Goal: Check status

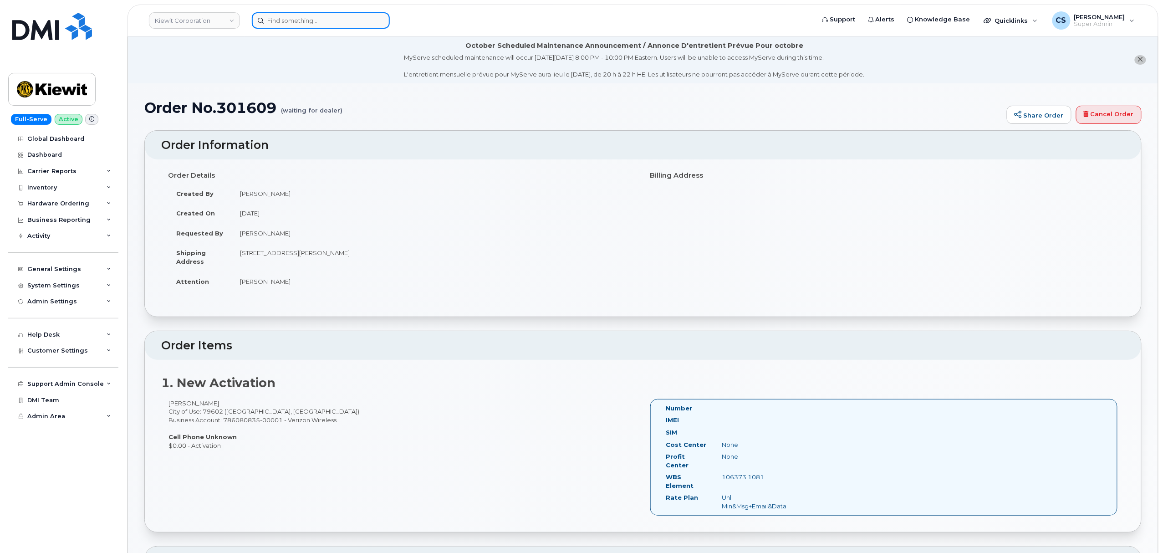
click at [317, 19] on input at bounding box center [321, 20] width 138 height 16
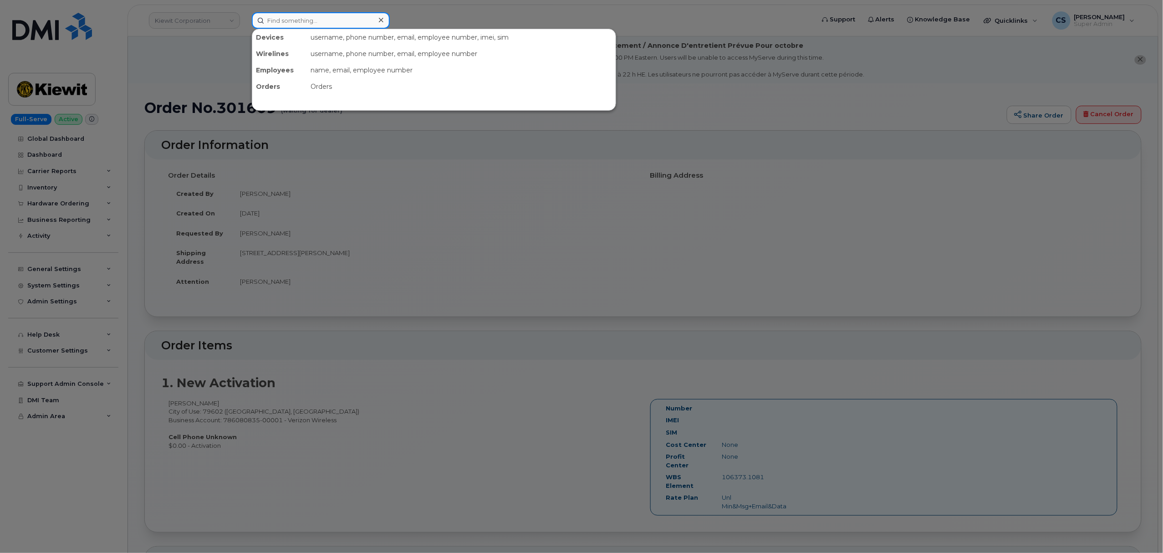
paste input "302229"
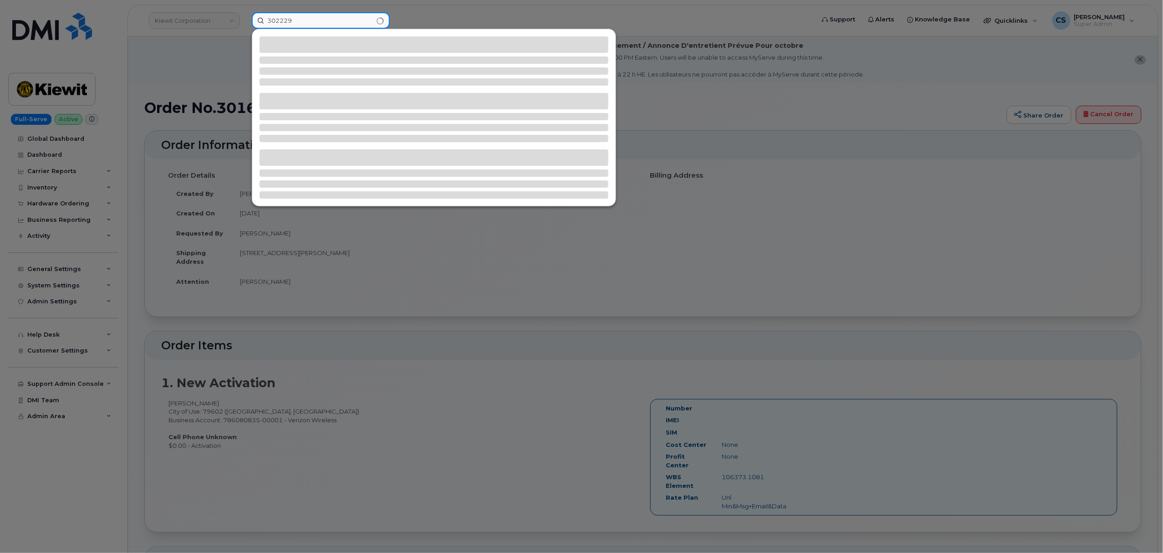
type input "302229"
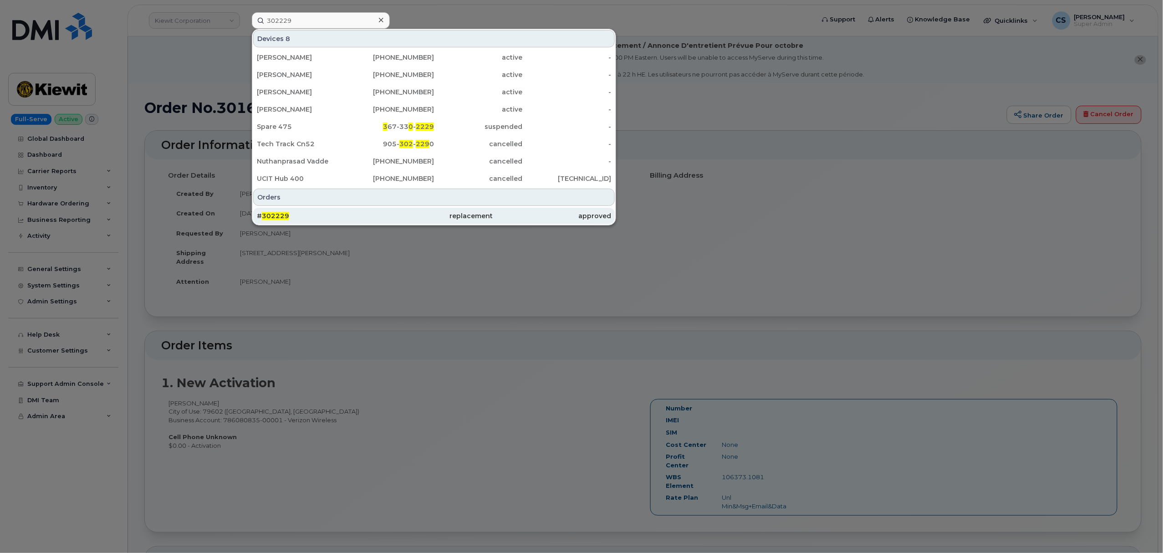
click at [266, 214] on span "302229" at bounding box center [275, 216] width 27 height 8
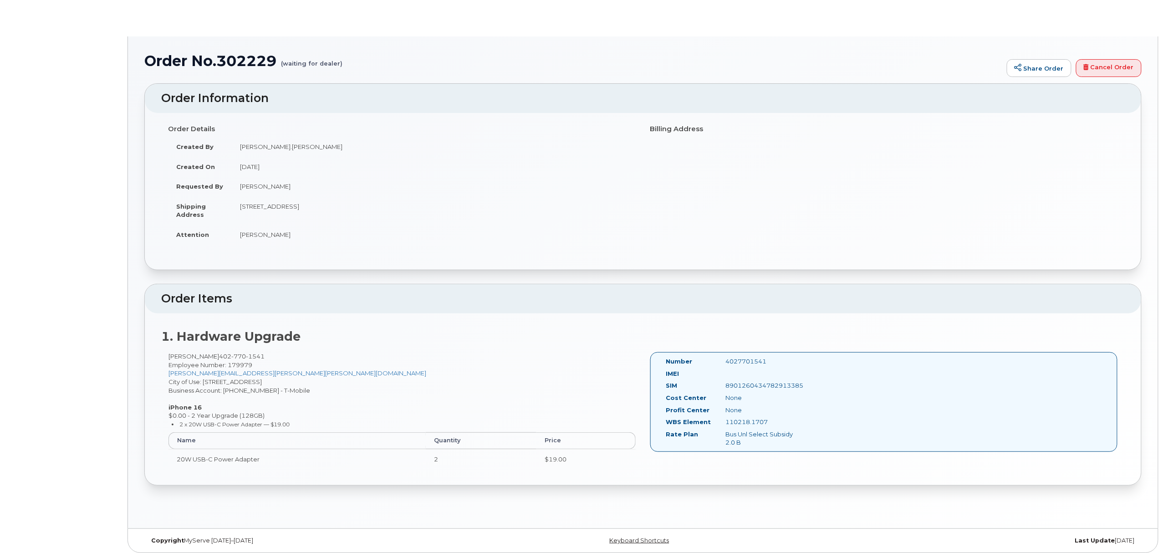
click at [736, 363] on div "4027701541" at bounding box center [761, 361] width 84 height 9
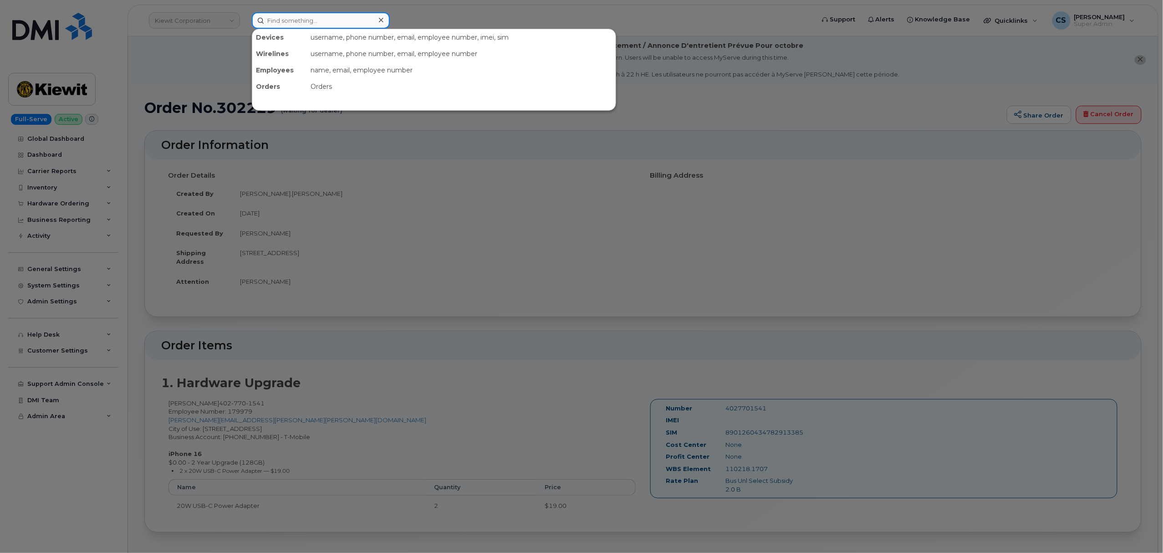
click at [303, 22] on input at bounding box center [321, 20] width 138 height 16
paste input "301609"
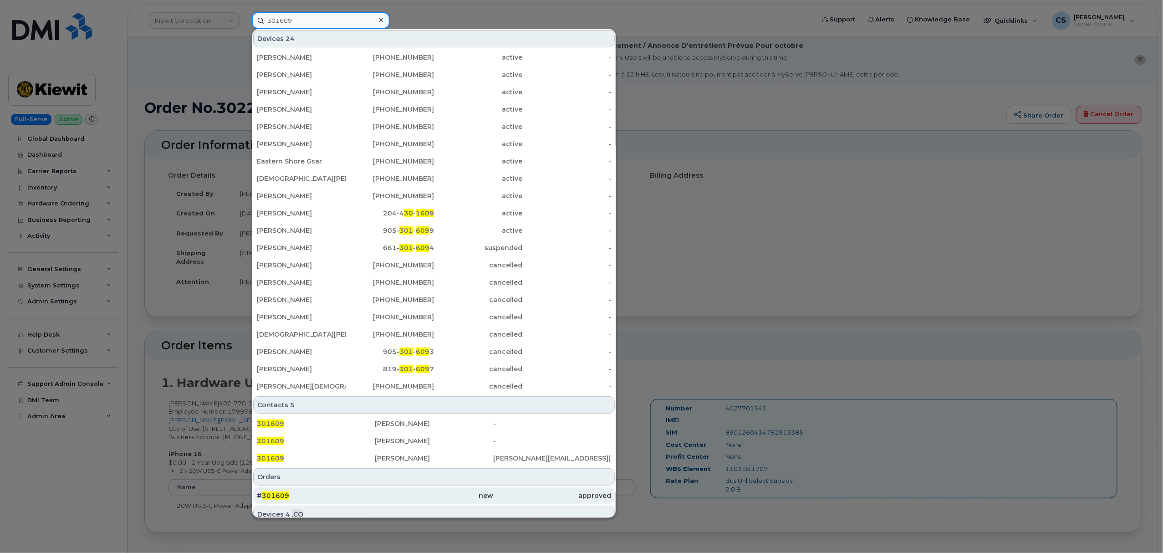
type input "301609"
click at [273, 495] on span "301609" at bounding box center [275, 495] width 27 height 8
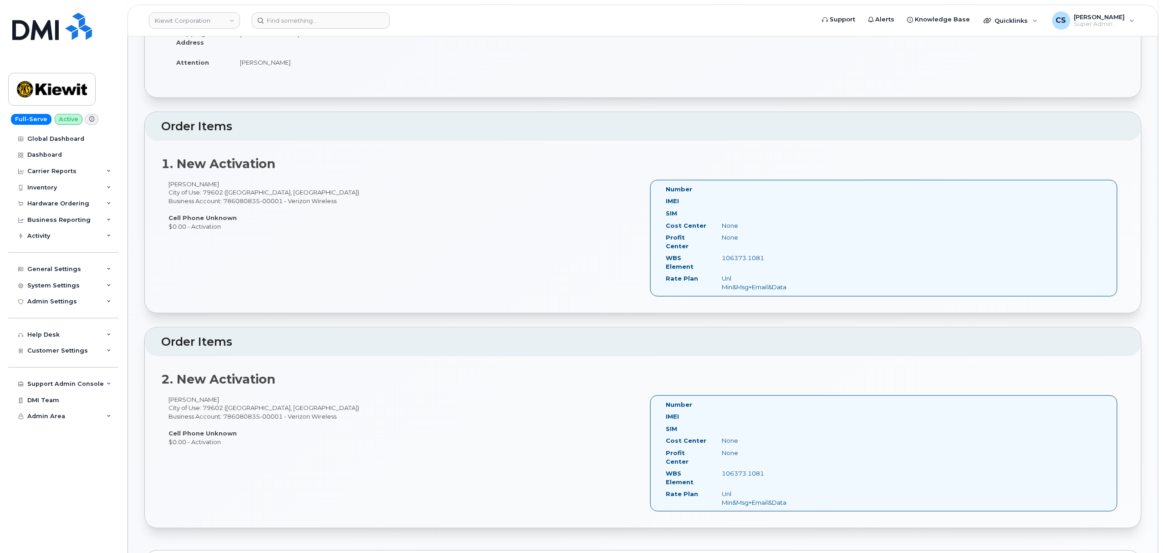
scroll to position [243, 0]
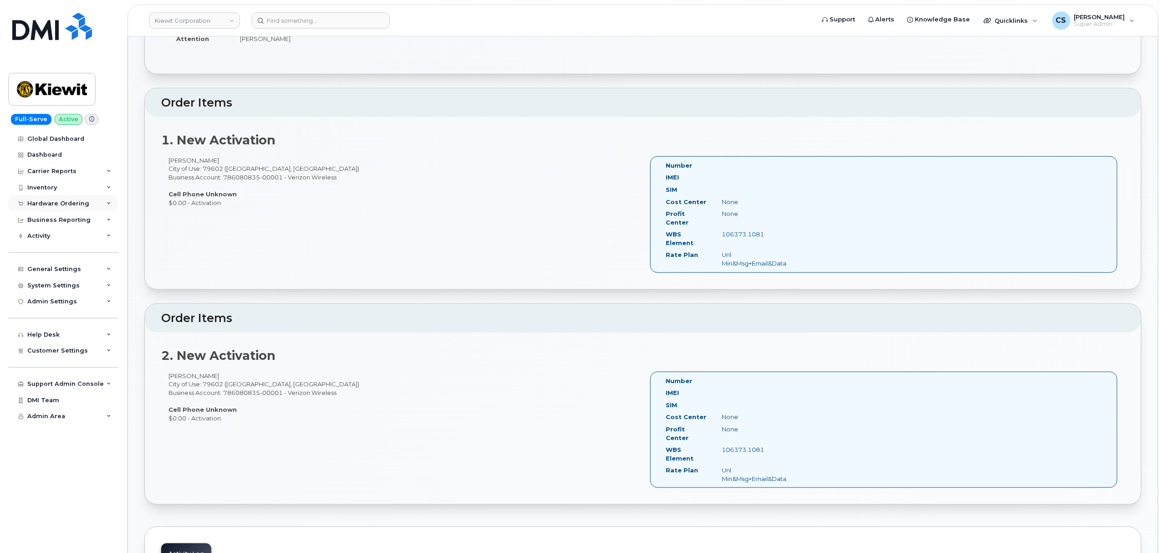
click at [72, 203] on div "Hardware Ordering" at bounding box center [58, 203] width 62 height 7
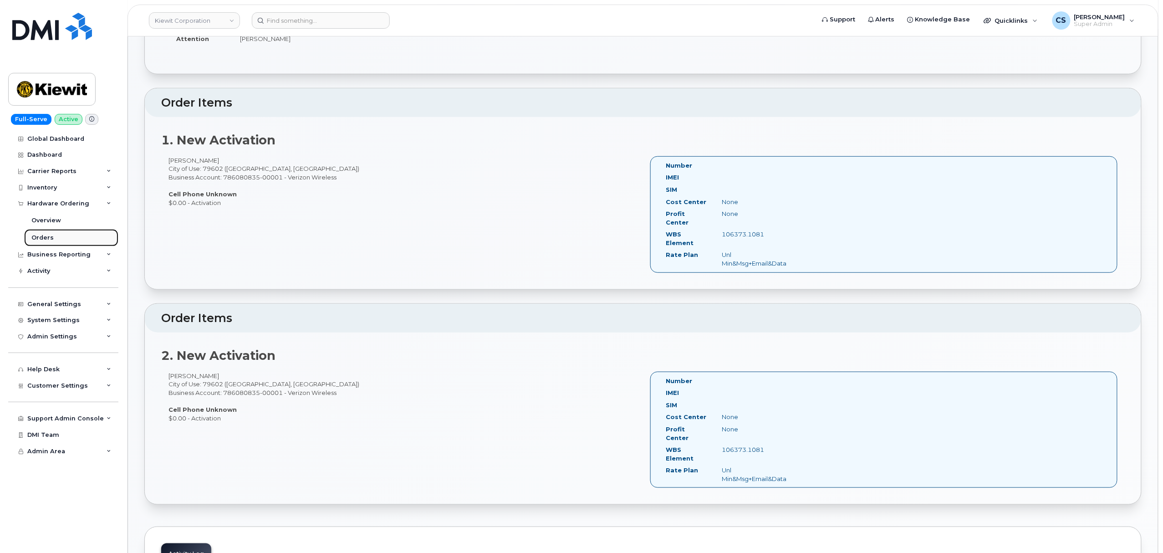
click at [51, 237] on div "Orders" at bounding box center [42, 238] width 22 height 8
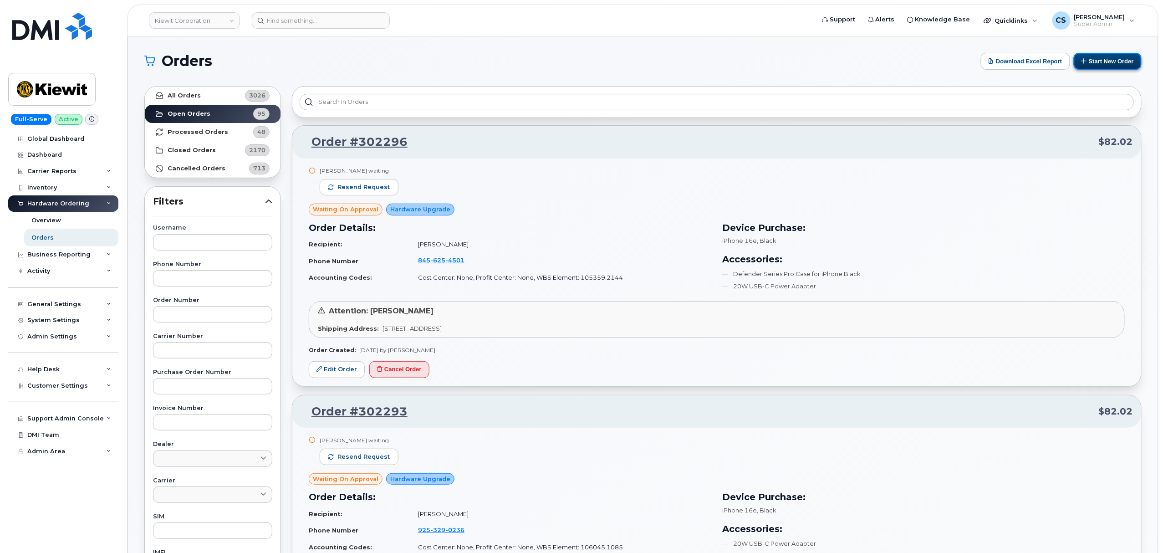
click at [1116, 61] on button "Start New Order" at bounding box center [1108, 61] width 68 height 17
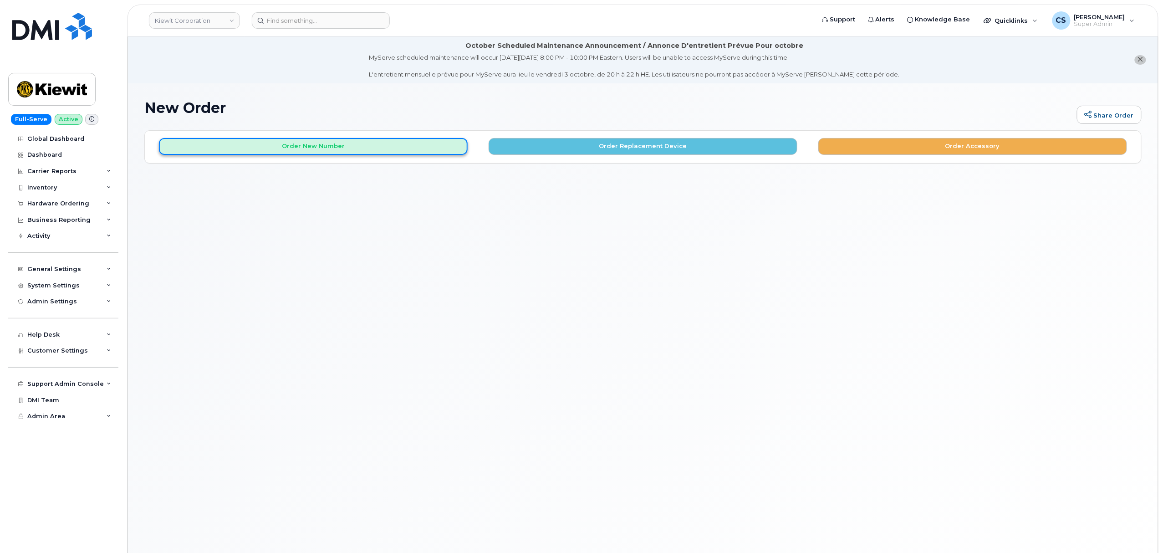
click at [354, 147] on button "Order New Number" at bounding box center [313, 146] width 309 height 17
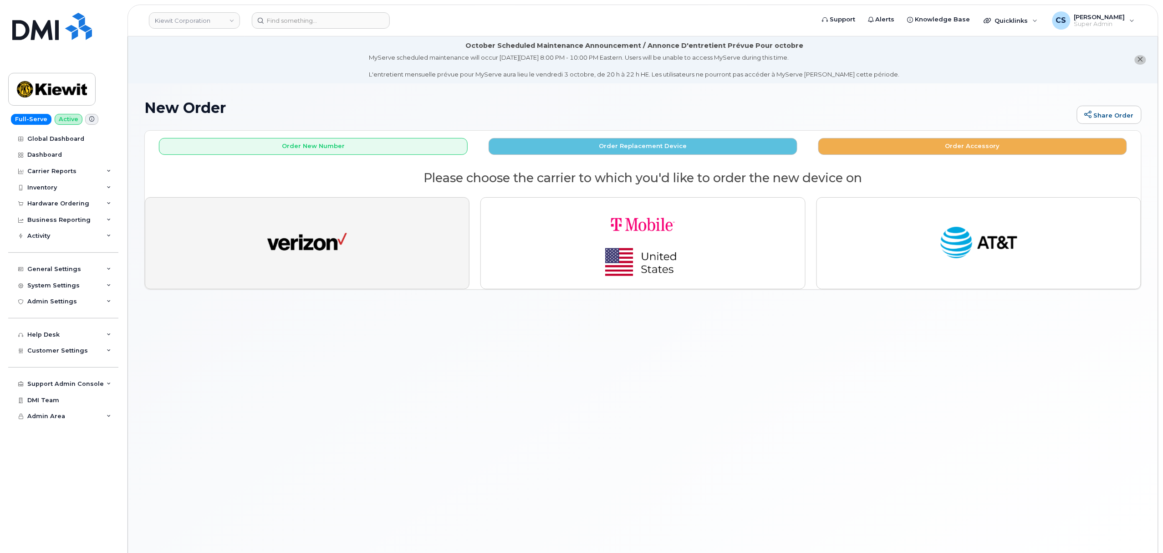
click at [368, 239] on button "button" at bounding box center [307, 243] width 325 height 92
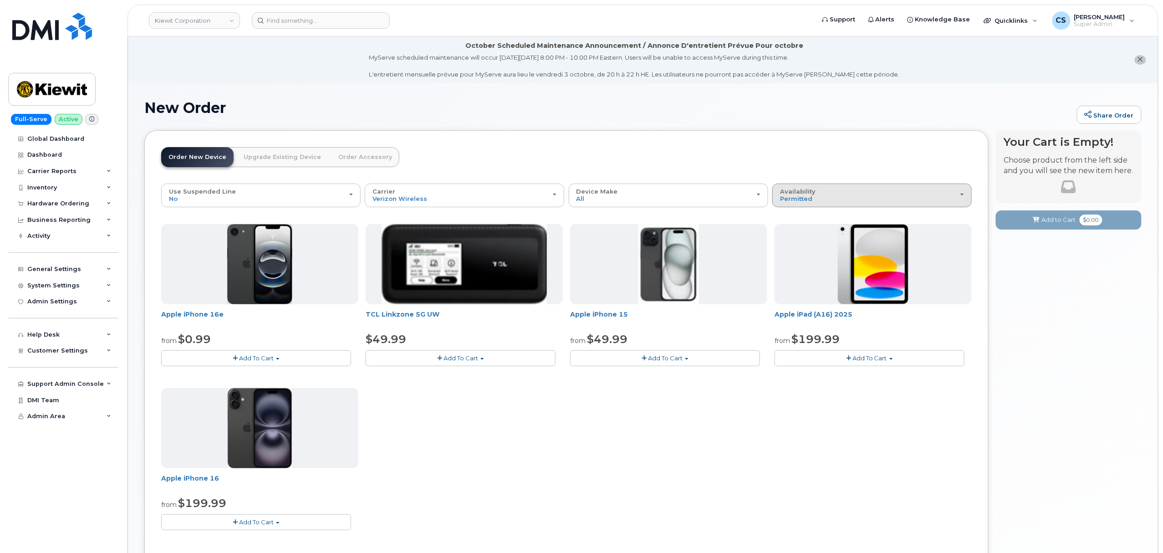
click at [897, 193] on div "Availability Permitted All" at bounding box center [872, 195] width 184 height 14
click at [791, 230] on label "All" at bounding box center [784, 231] width 19 height 11
click at [0, 0] on input "All" at bounding box center [0, 0] width 0 height 0
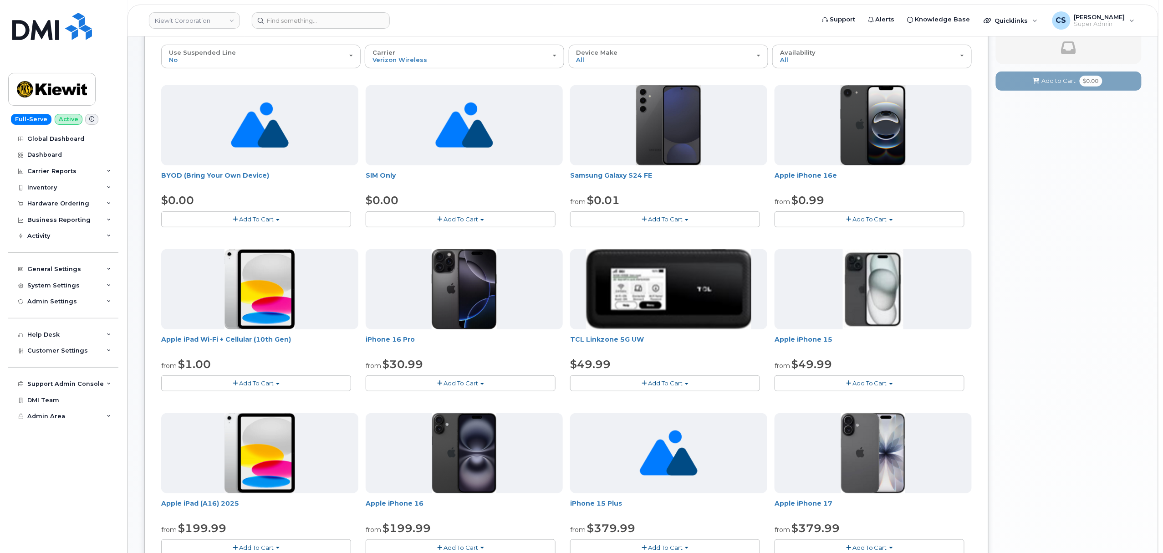
scroll to position [182, 0]
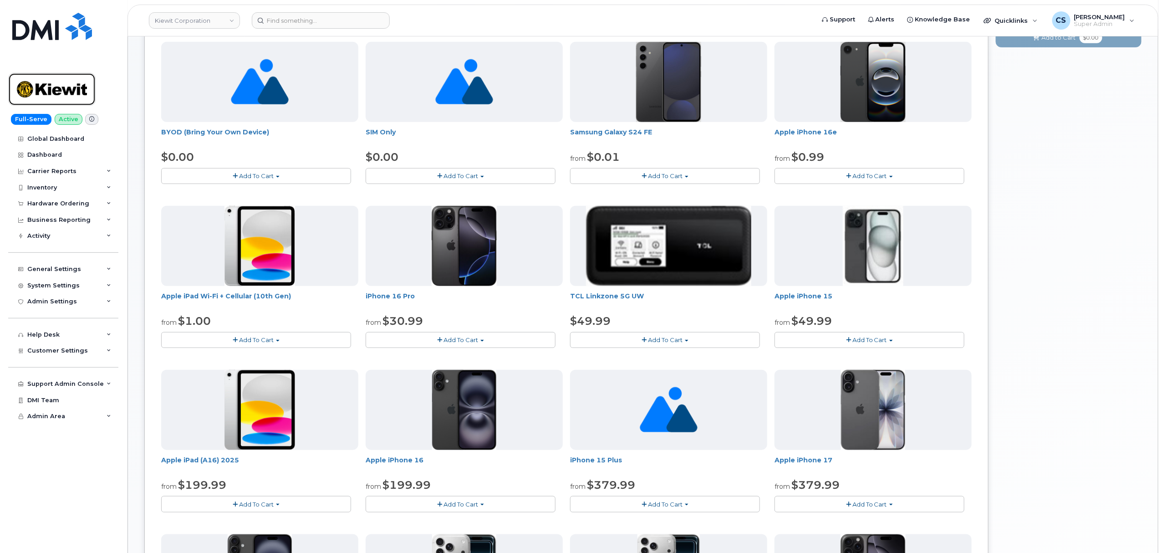
click at [59, 87] on img at bounding box center [52, 89] width 70 height 26
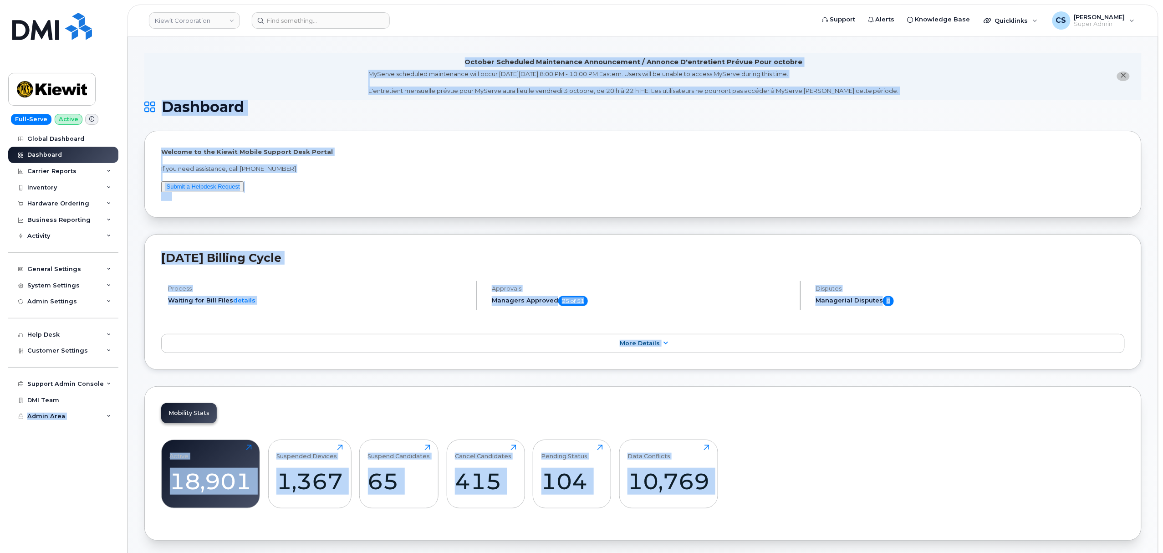
drag, startPoint x: 0, startPoint y: 424, endPoint x: 39, endPoint y: 545, distance: 127.7
click at [376, 181] on div "Welcome to the Kiewit Mobile Support Desk Portal If you need assistance, call 8…" at bounding box center [643, 174] width 964 height 53
click at [408, 199] on div "Welcome to the Kiewit Mobile Support Desk Portal If you need assistance, call 8…" at bounding box center [643, 174] width 964 height 53
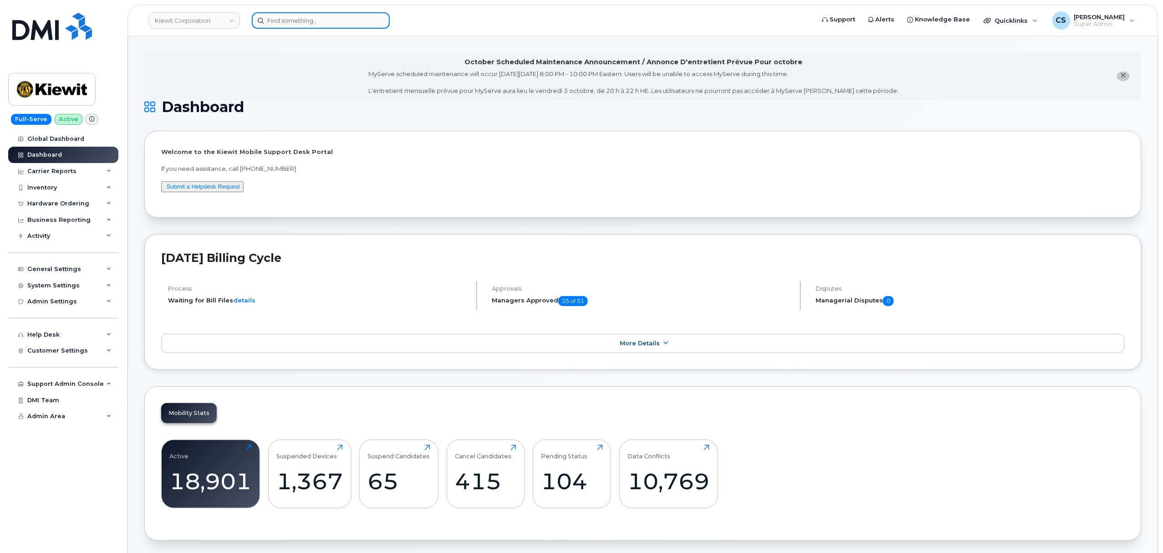
click at [334, 23] on input at bounding box center [321, 20] width 138 height 16
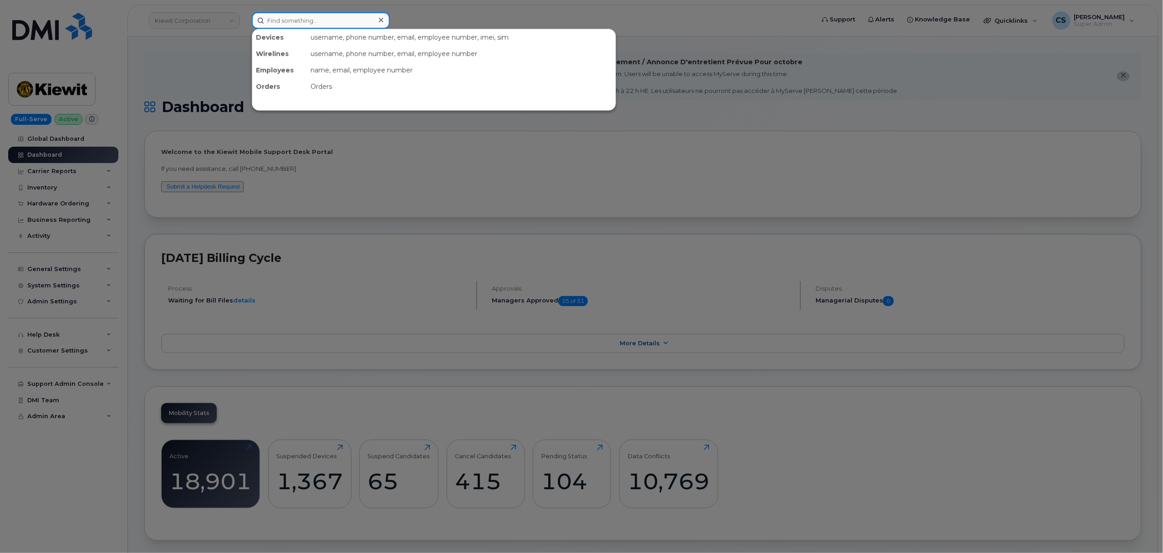
paste input "301609"
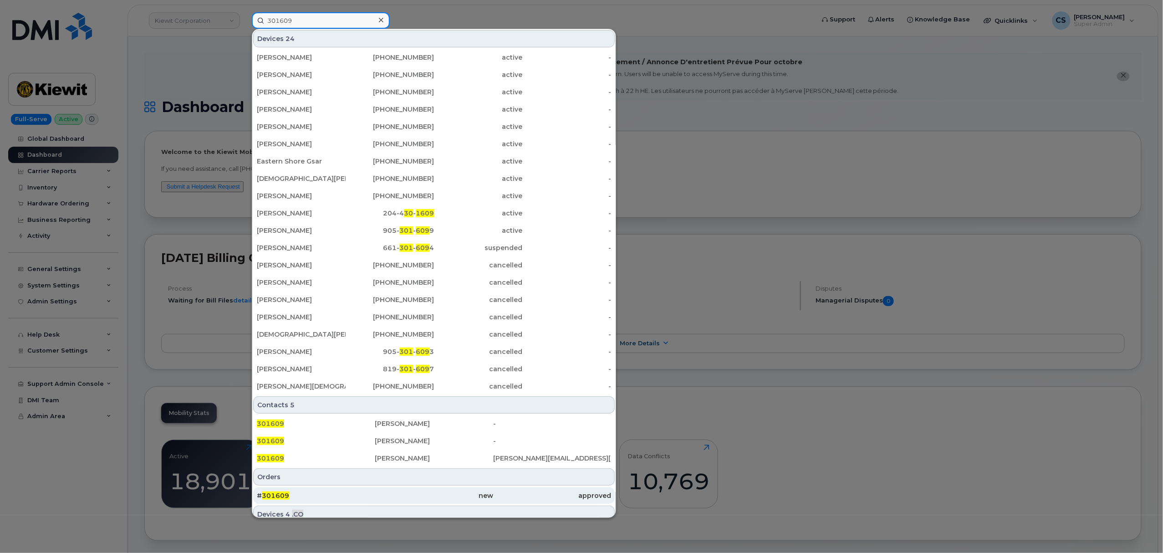
type input "301609"
click at [276, 497] on span "301609" at bounding box center [275, 495] width 27 height 8
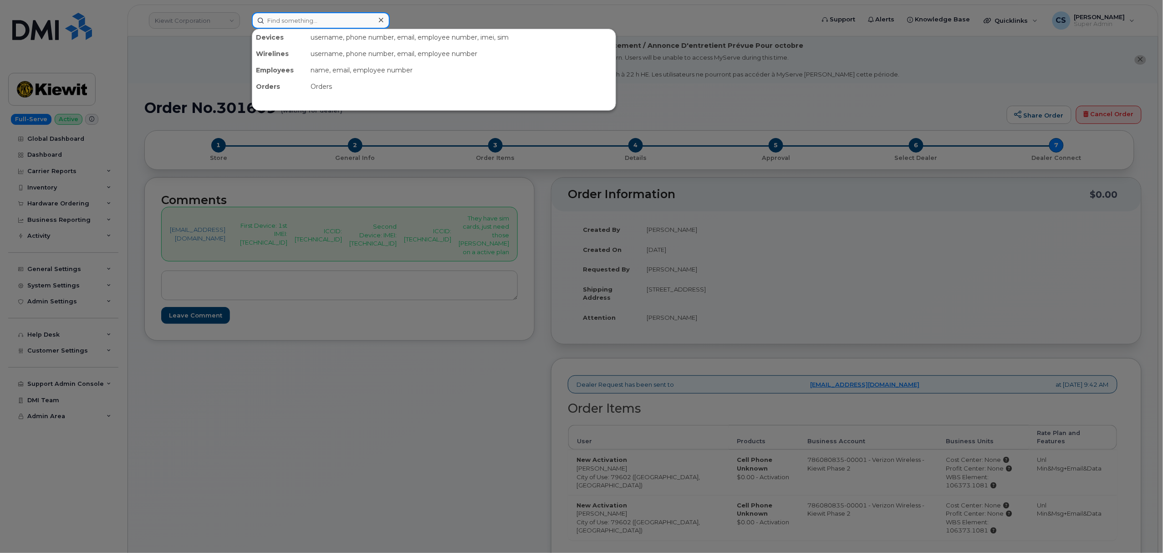
click at [339, 19] on input at bounding box center [321, 20] width 138 height 16
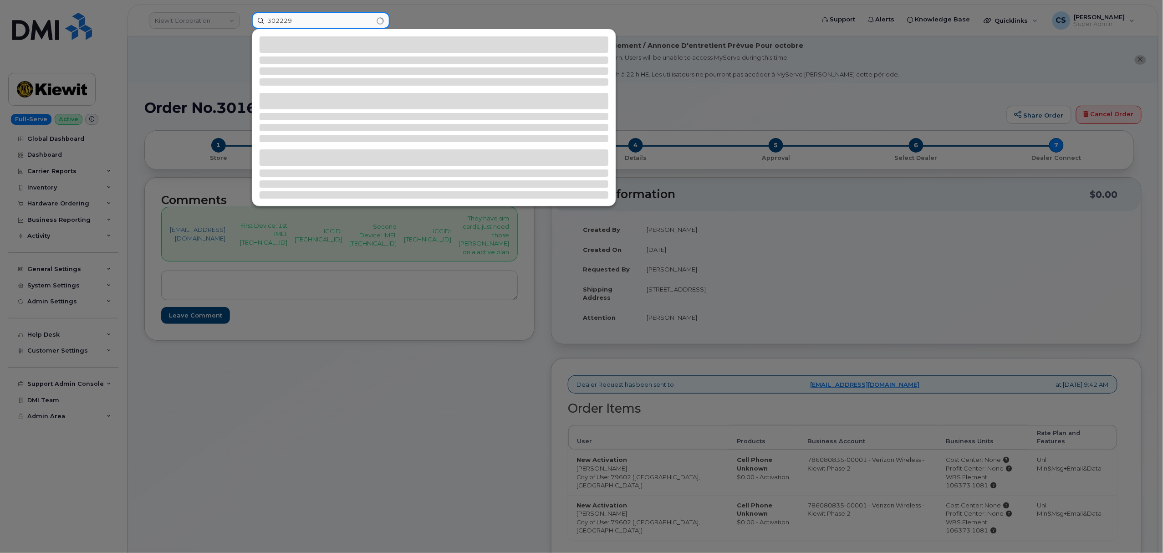
type input "302229"
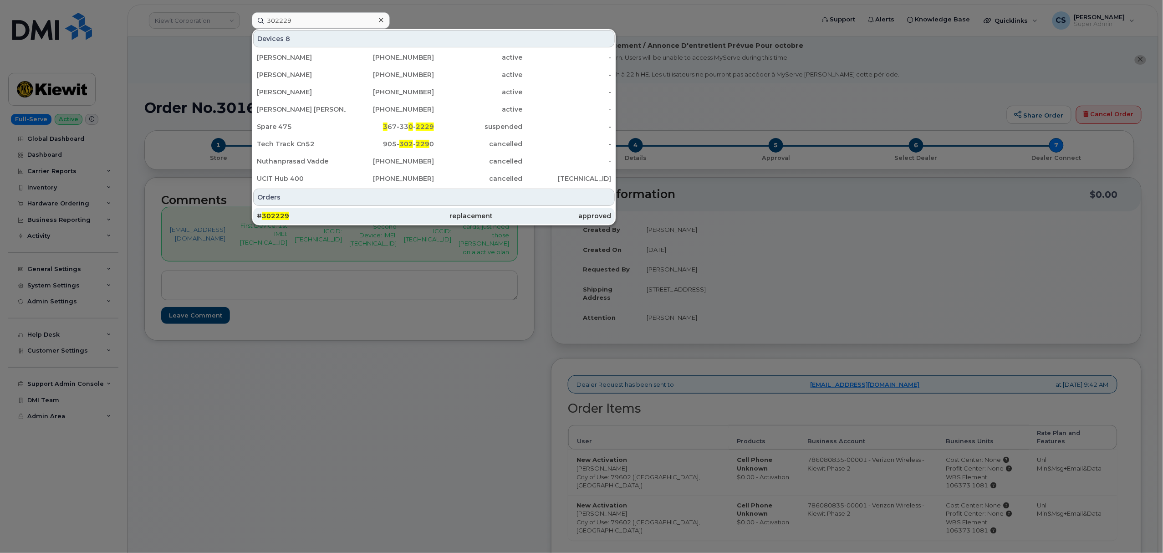
click at [270, 212] on div "# 302229" at bounding box center [316, 215] width 118 height 9
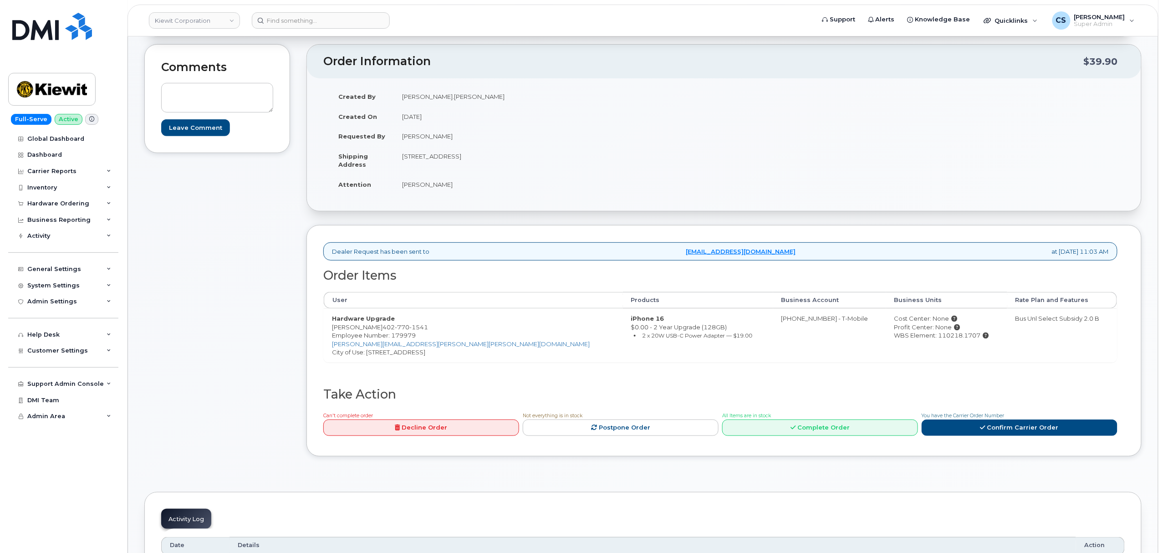
scroll to position [182, 0]
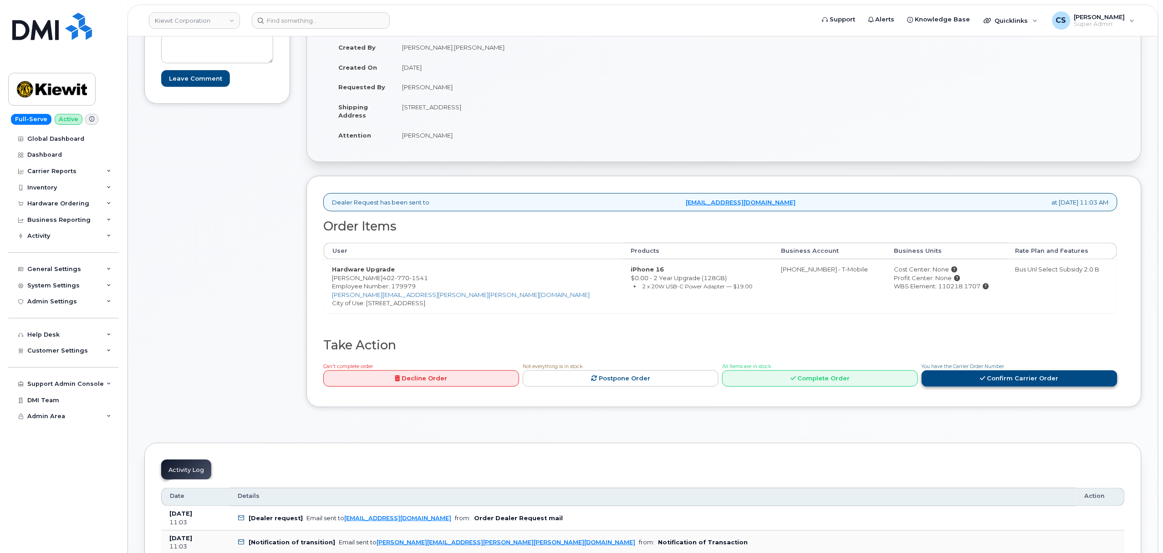
click at [983, 381] on icon at bounding box center [982, 378] width 5 height 6
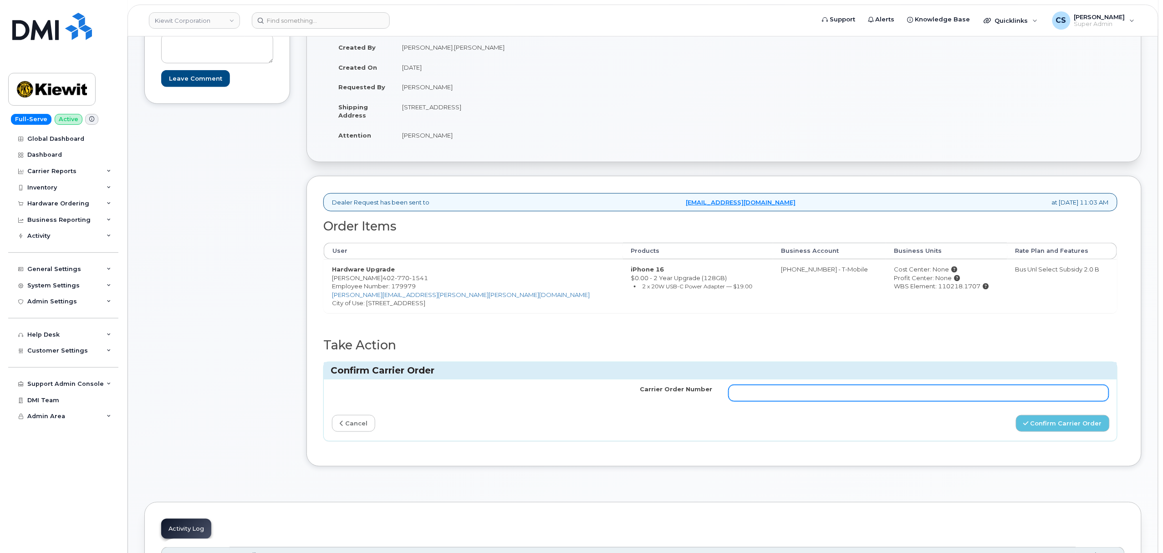
click at [767, 390] on input "Carrier Order Number" at bounding box center [919, 393] width 380 height 16
paste input "771987042"
type input "771987042"
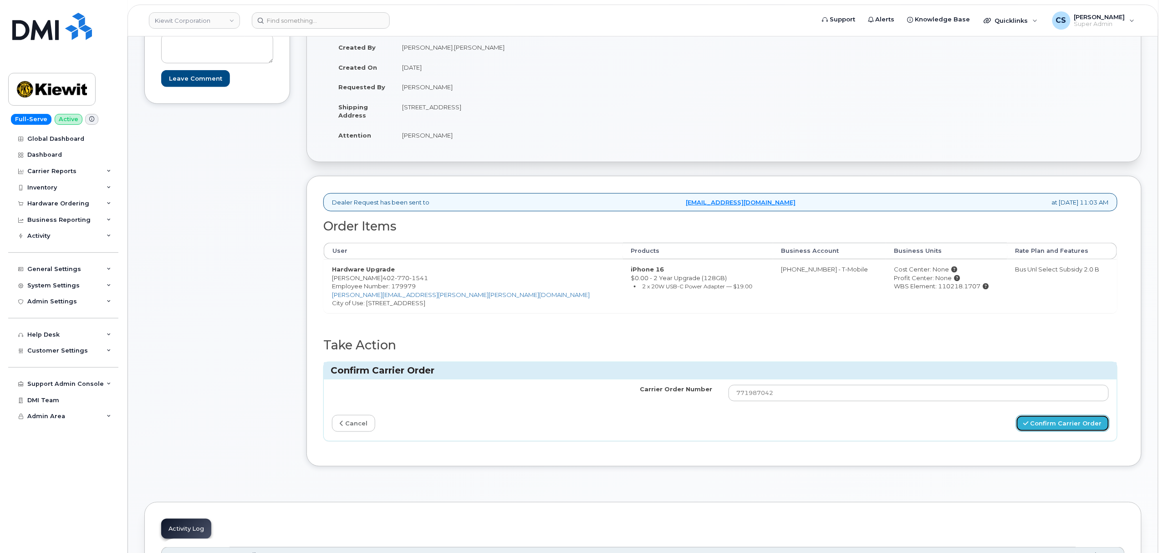
click at [1066, 427] on button "Confirm Carrier Order" at bounding box center [1063, 423] width 94 height 17
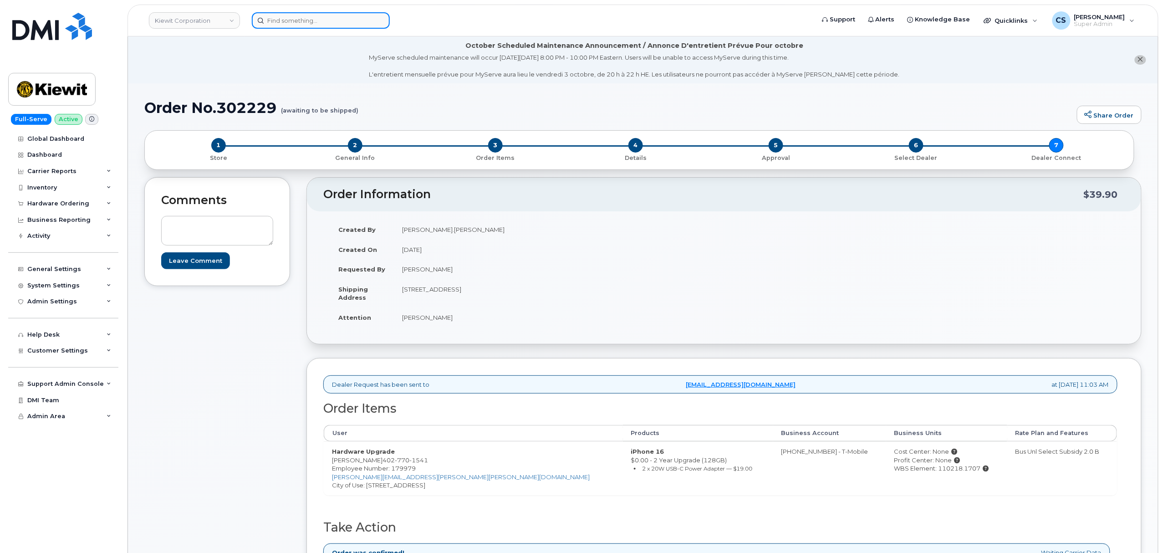
click at [305, 22] on input at bounding box center [321, 20] width 138 height 16
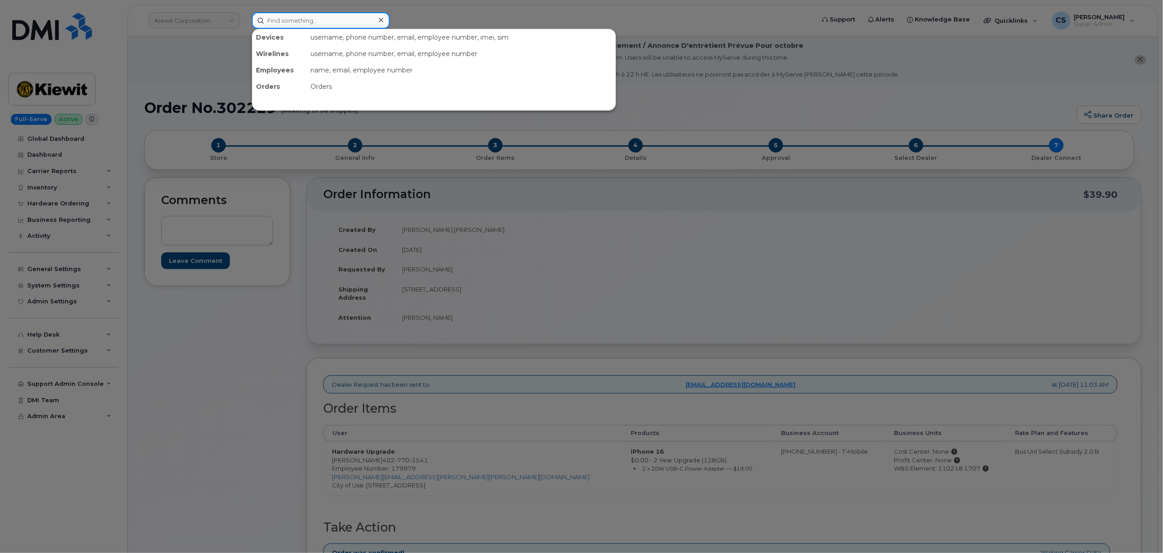
paste input "301630"
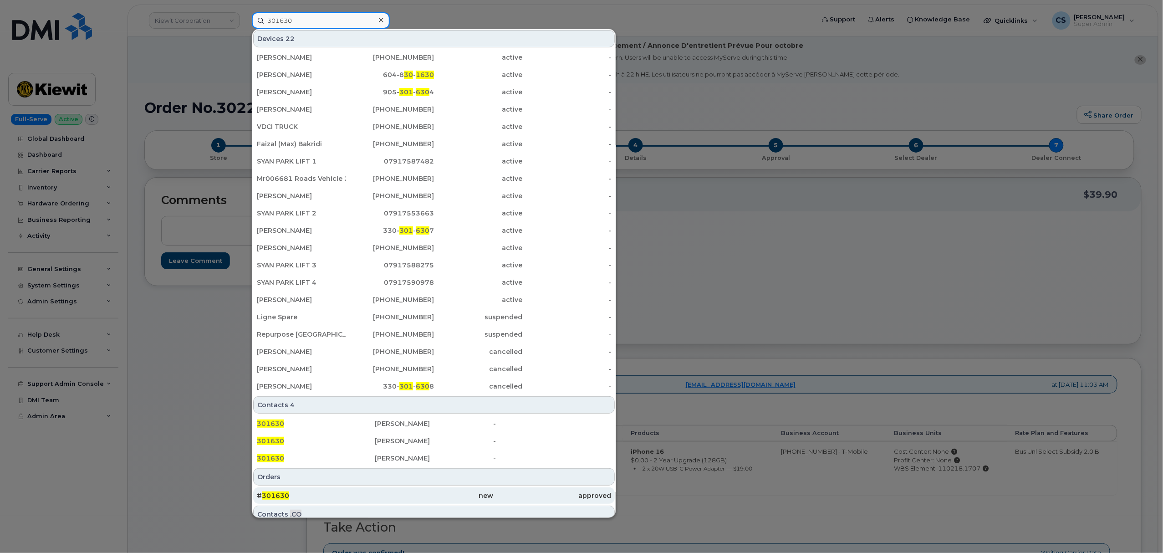
type input "301630"
click at [274, 496] on span "301630" at bounding box center [275, 495] width 27 height 8
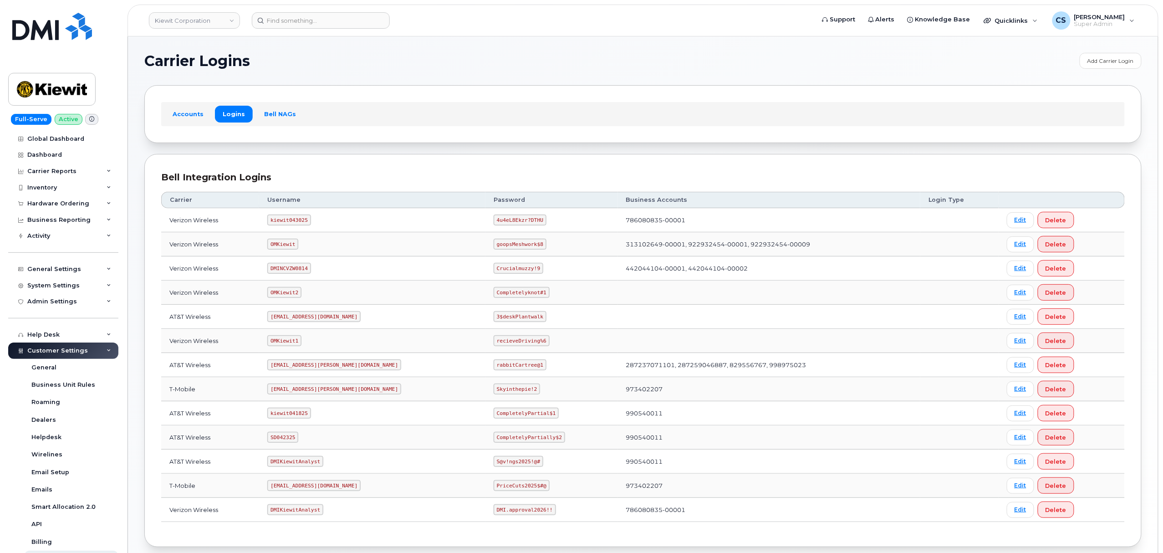
click at [297, 390] on code "ms-kiewit@dminc.com" at bounding box center [334, 388] width 134 height 11
click at [296, 390] on code "ms-kiewit@dminc.com" at bounding box center [334, 388] width 134 height 11
copy code "ms-kiewit@dminc.com"
drag, startPoint x: 491, startPoint y: 390, endPoint x: 454, endPoint y: 390, distance: 36.4
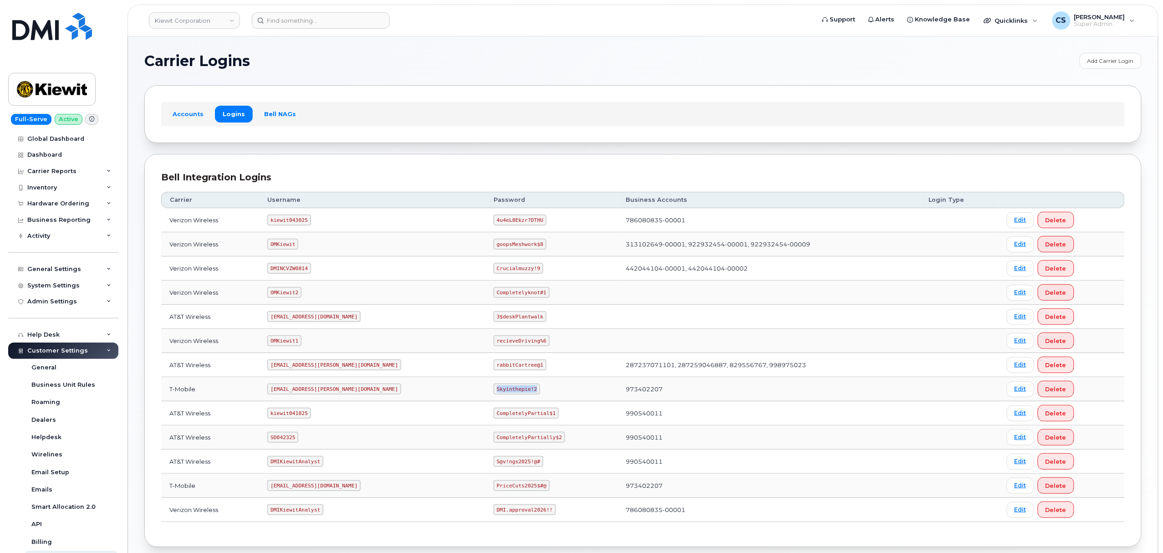
click at [494, 390] on code "Skyinthepie!2" at bounding box center [517, 388] width 46 height 11
copy code "Skyinthepie!2"
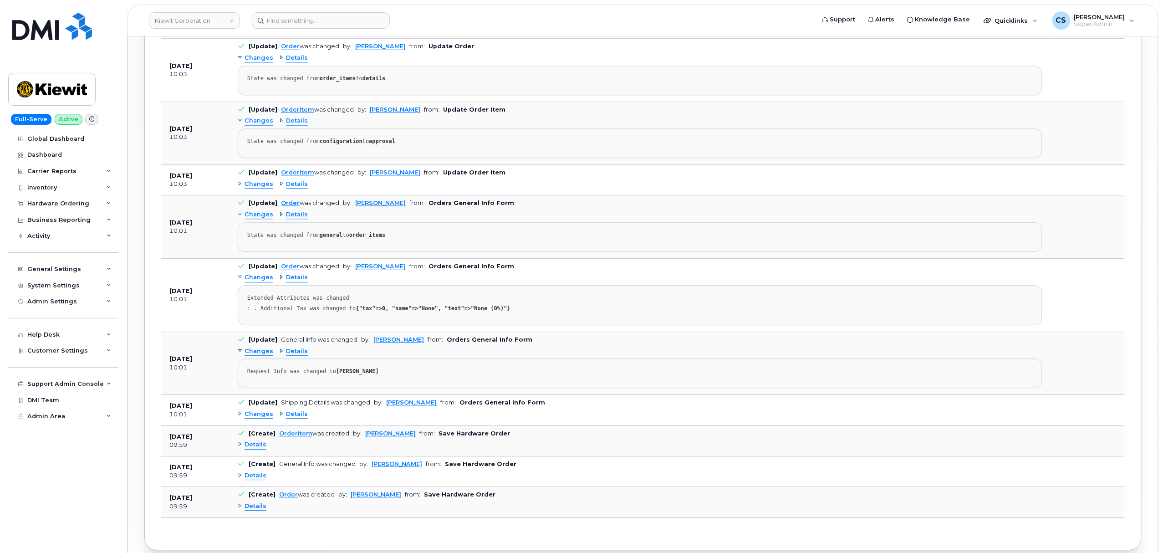
scroll to position [1093, 0]
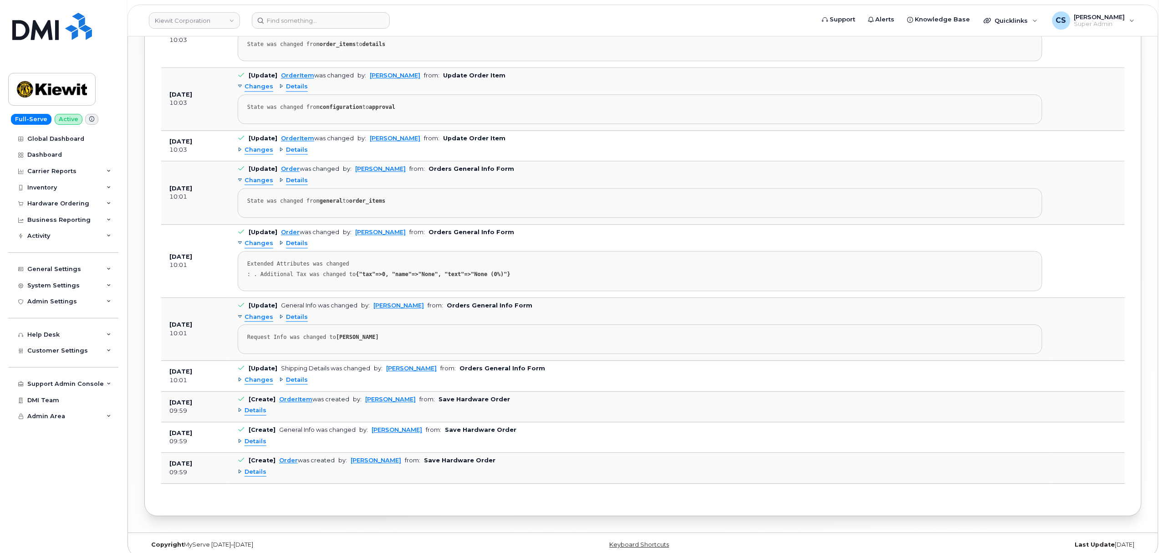
click at [290, 316] on span "Details" at bounding box center [297, 317] width 22 height 9
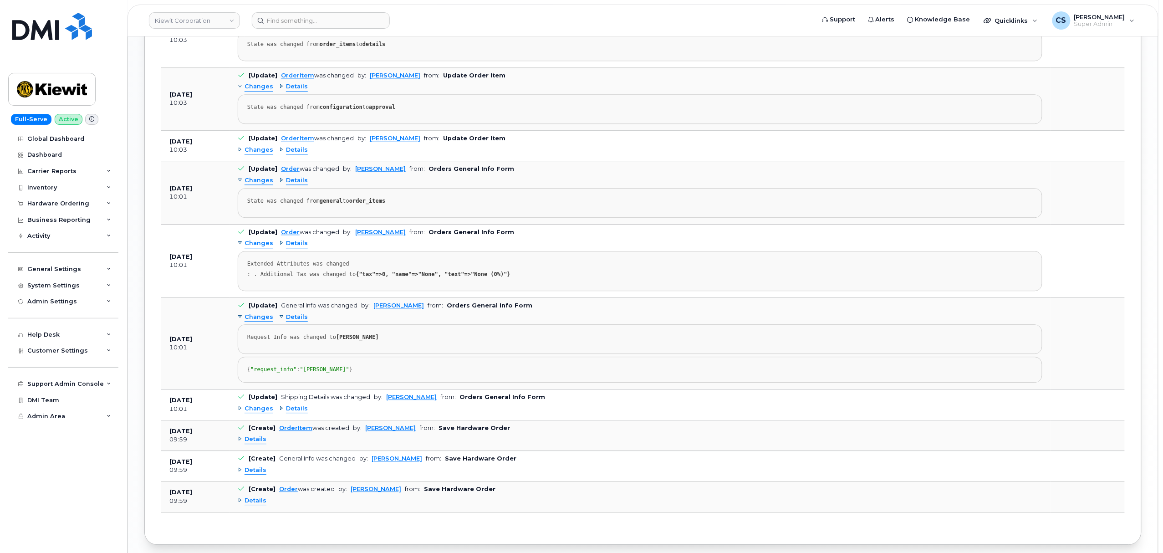
click at [252, 317] on span "Changes" at bounding box center [259, 317] width 29 height 9
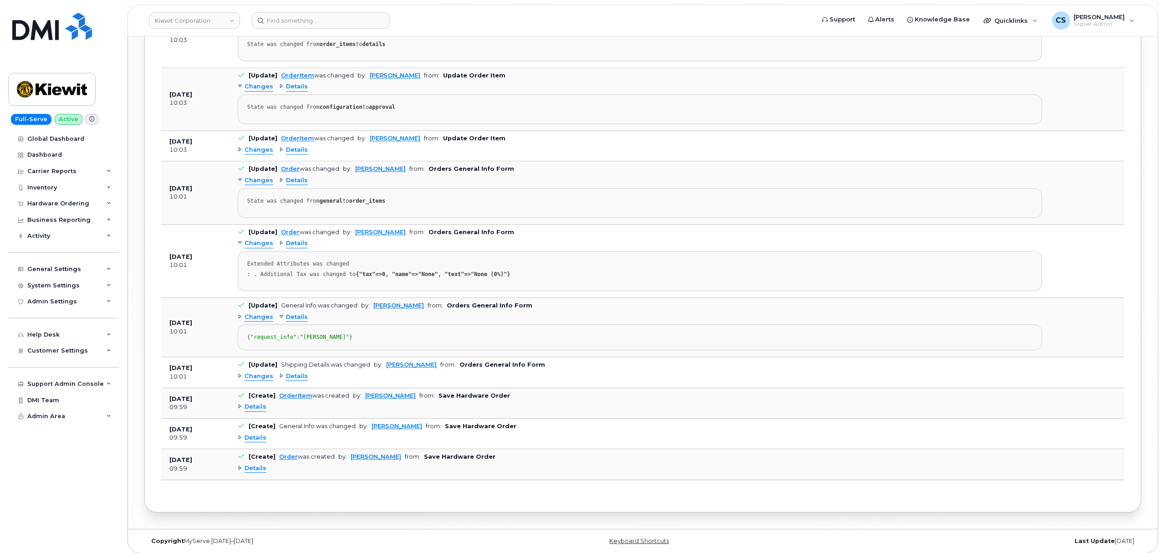
click at [252, 319] on span "Changes" at bounding box center [259, 317] width 29 height 9
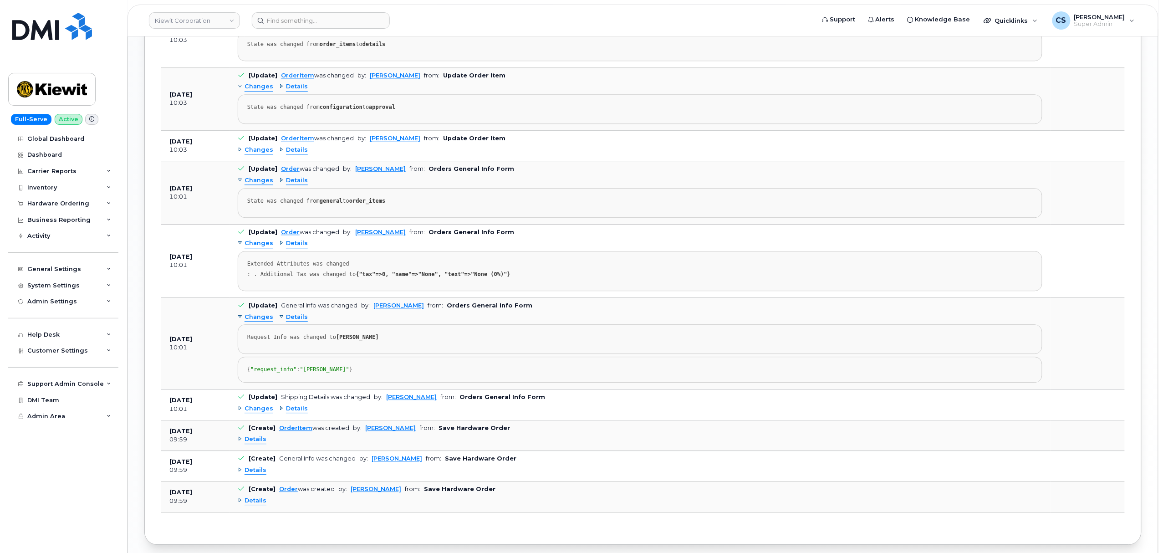
click at [296, 413] on span "Details" at bounding box center [297, 408] width 22 height 9
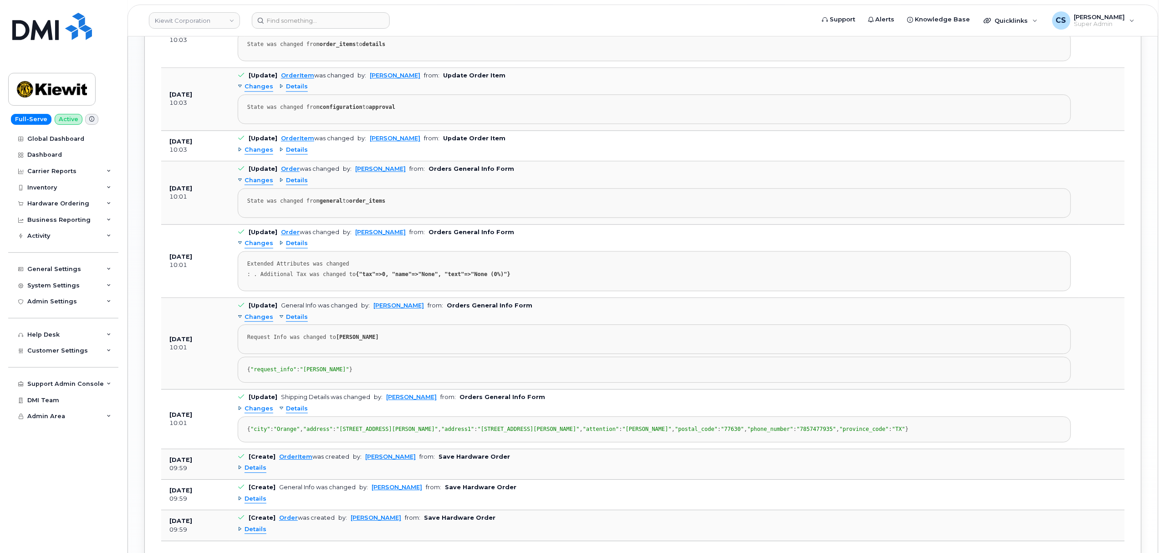
click at [797, 432] on span ""7857477935"" at bounding box center [817, 429] width 40 height 6
copy span "7857477935"
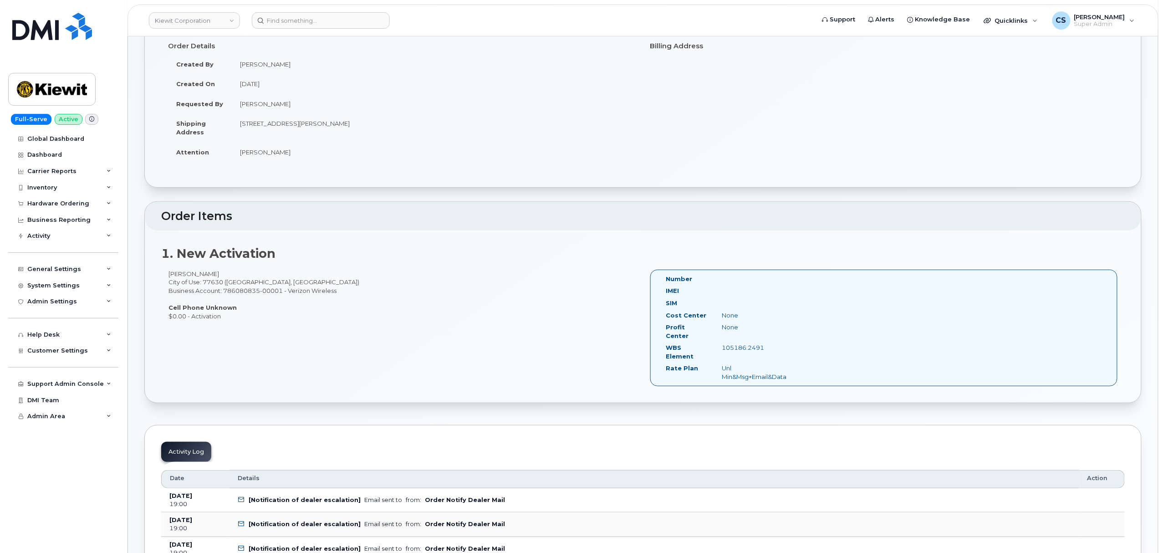
scroll to position [0, 0]
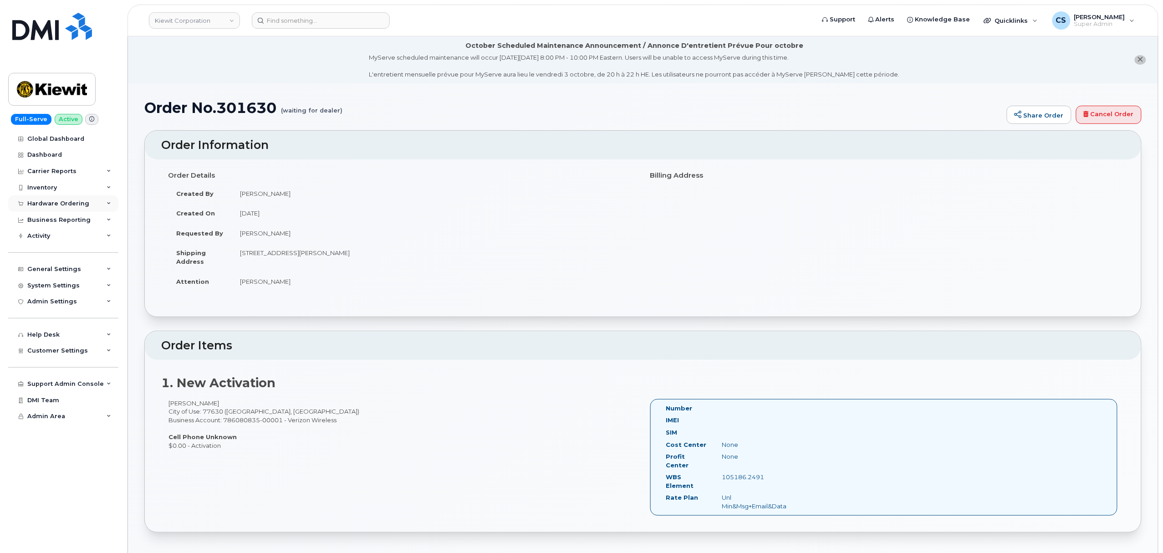
click at [67, 203] on div "Hardware Ordering" at bounding box center [58, 203] width 62 height 7
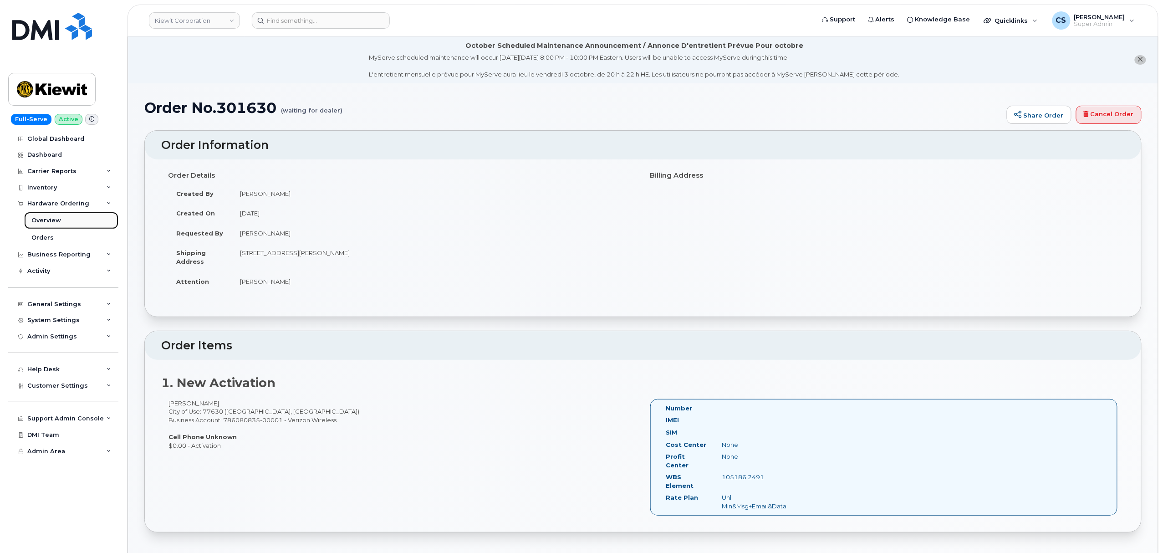
click at [68, 217] on link "Overview" at bounding box center [71, 220] width 94 height 17
click at [51, 235] on div "Orders" at bounding box center [42, 238] width 22 height 8
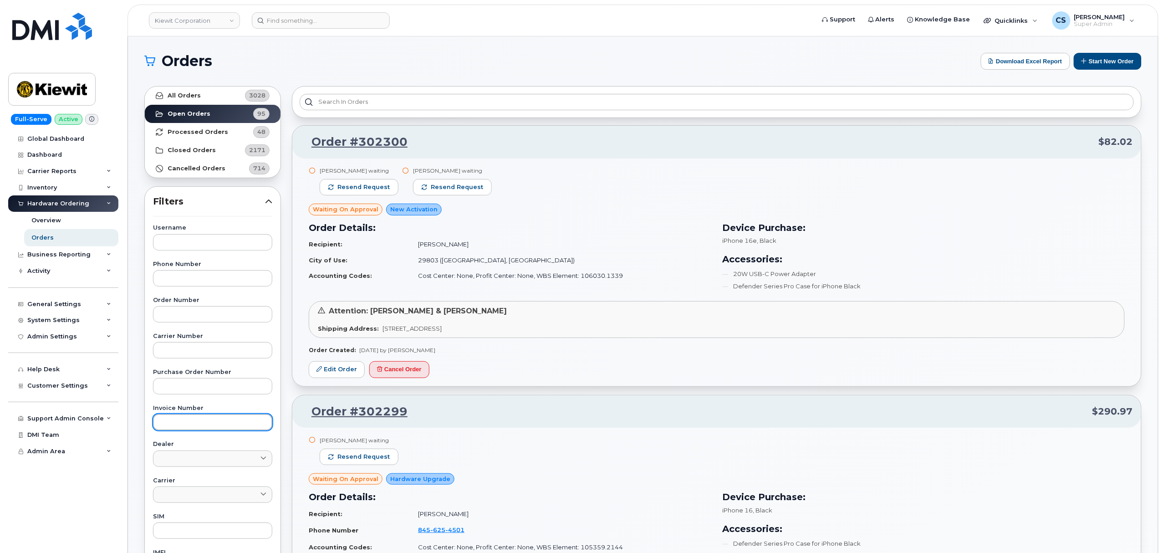
click at [196, 419] on input "text" at bounding box center [212, 422] width 119 height 16
click at [202, 316] on input "text" at bounding box center [212, 314] width 119 height 16
type input "301630"
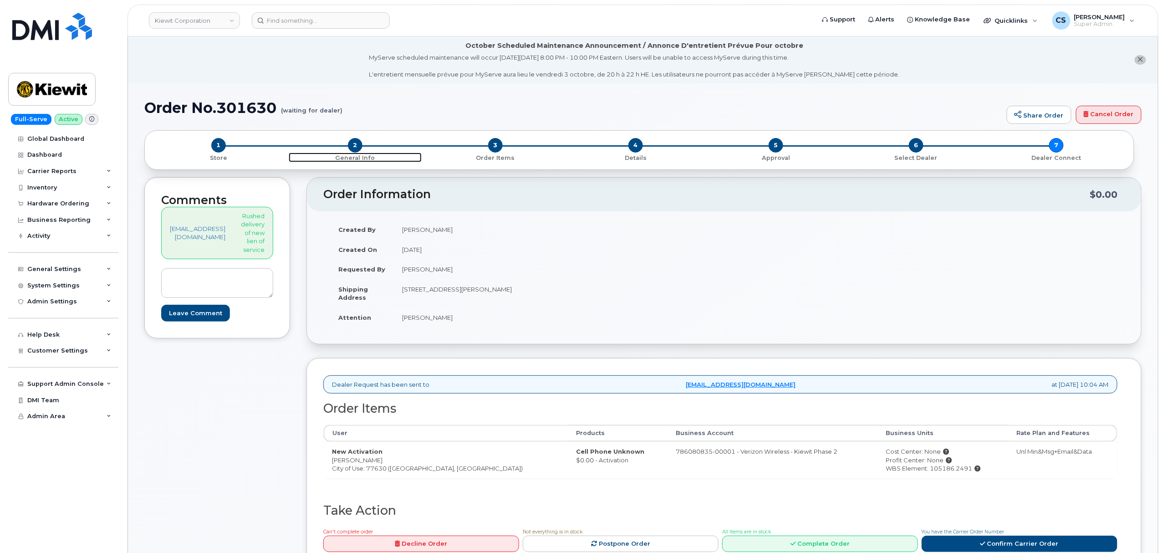
click at [356, 144] on span "2" at bounding box center [355, 145] width 15 height 15
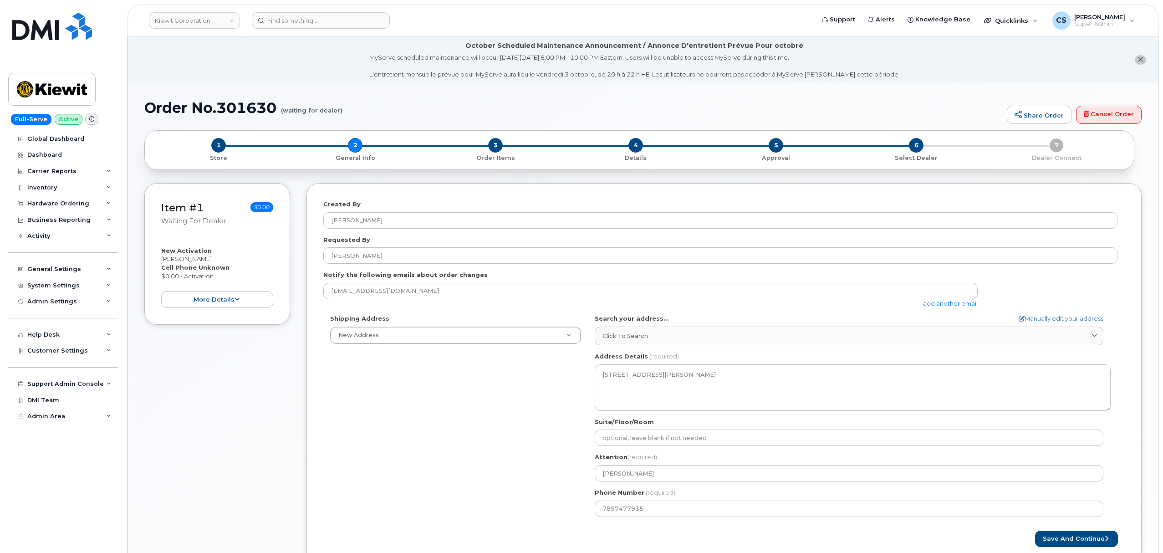
select select
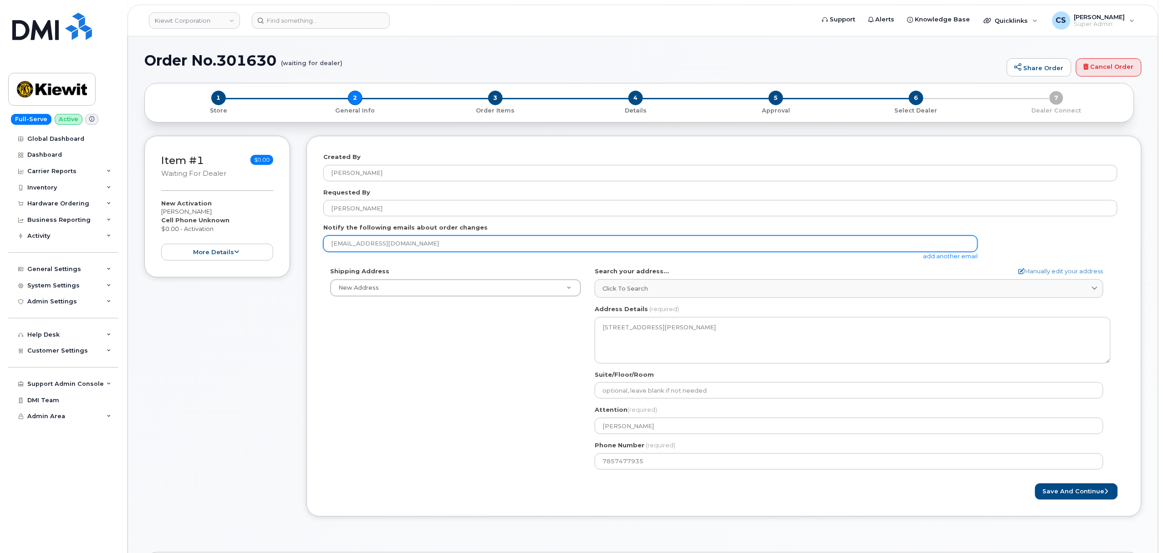
scroll to position [61, 0]
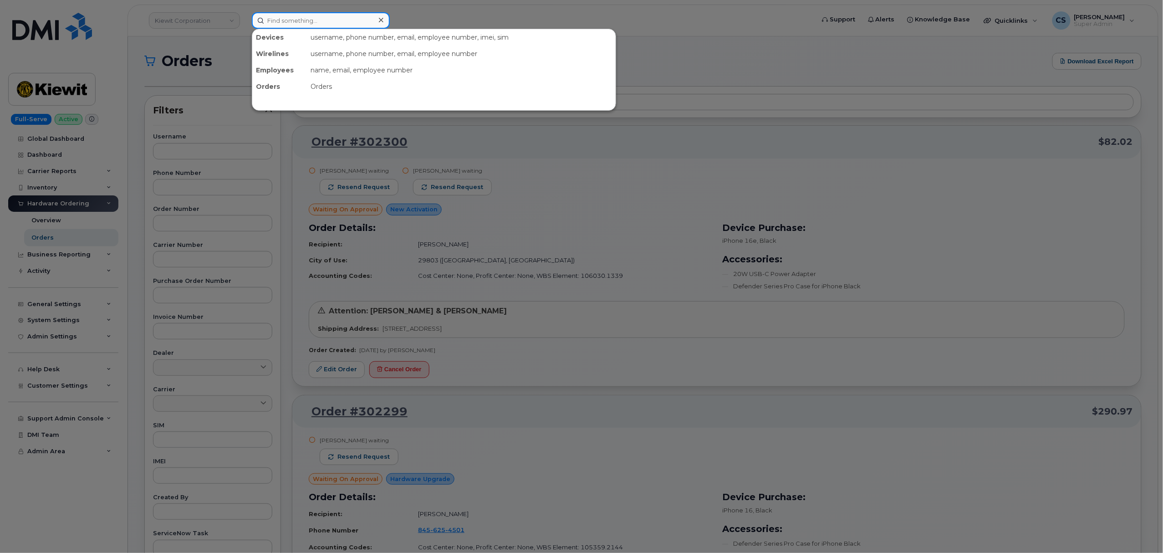
click at [342, 17] on input at bounding box center [321, 20] width 138 height 16
paste input "301630"
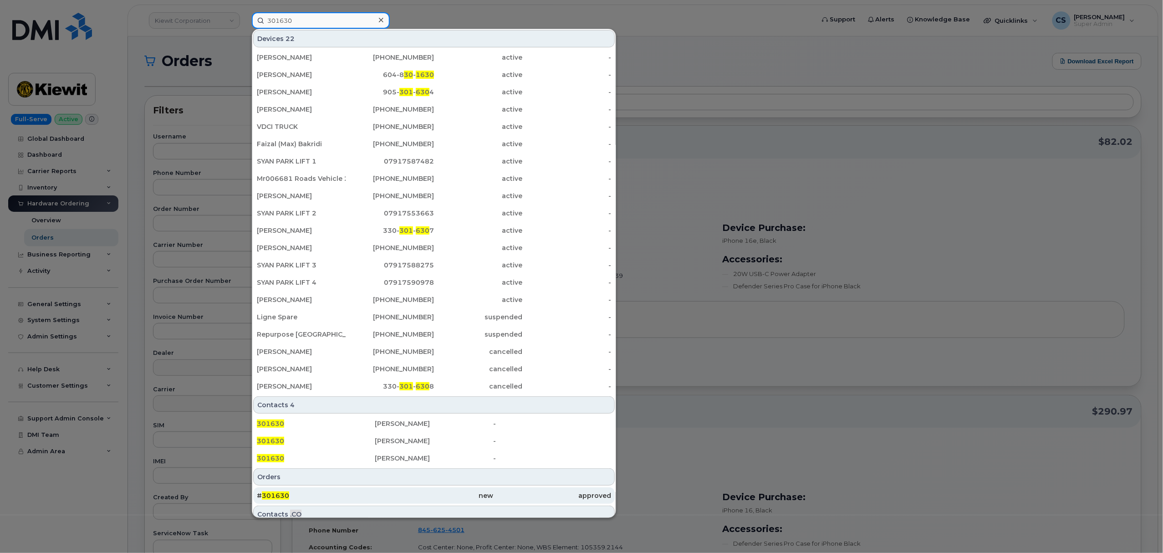
type input "301630"
click at [274, 497] on span "301630" at bounding box center [275, 495] width 27 height 8
